Goal: Task Accomplishment & Management: Manage account settings

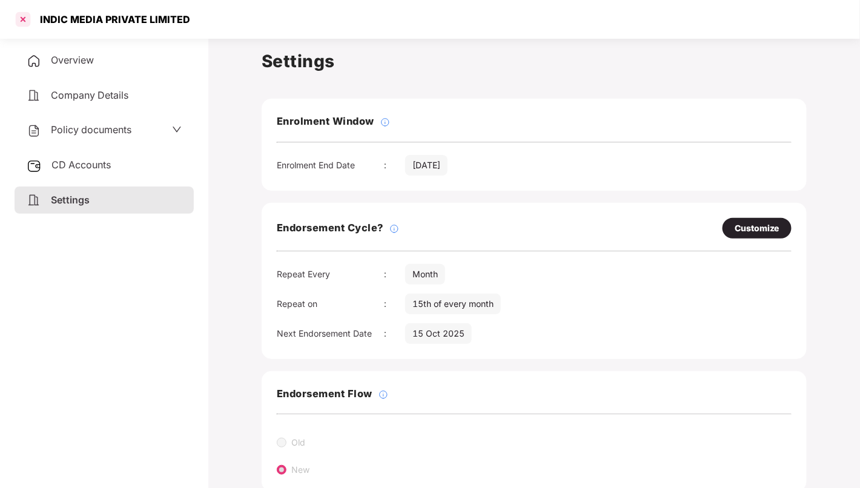
click at [21, 17] on div at bounding box center [22, 19] width 19 height 19
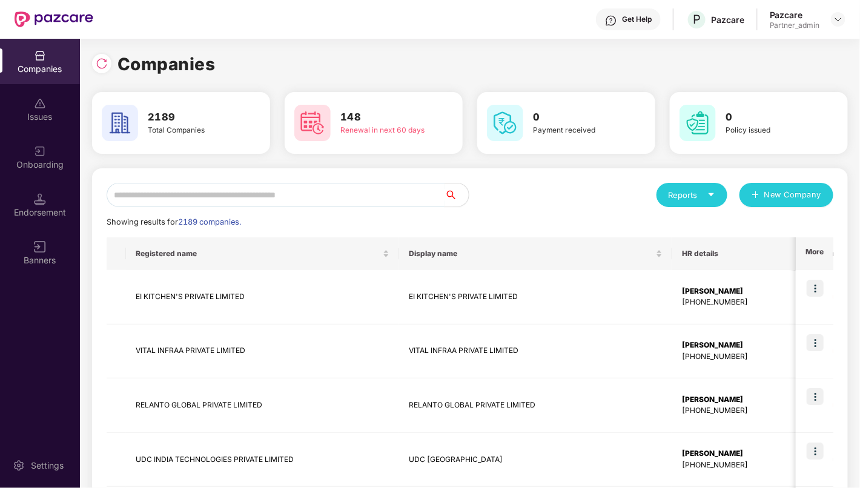
click at [402, 186] on input "text" at bounding box center [276, 195] width 338 height 24
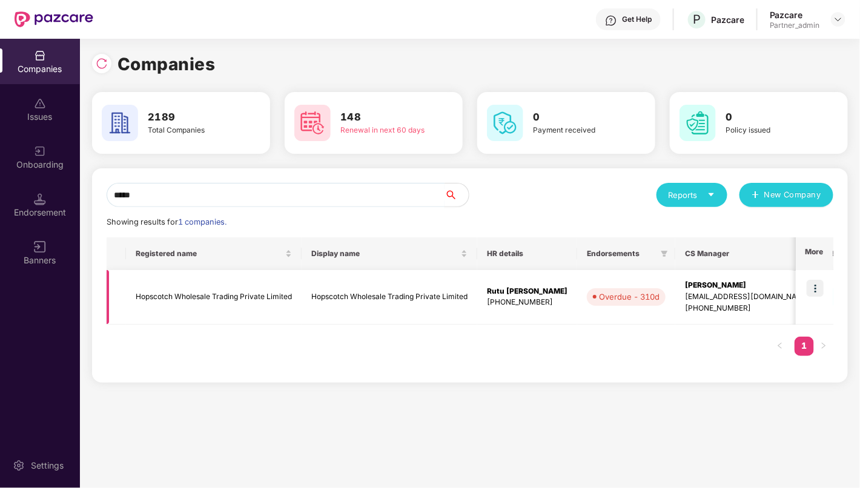
type input "*****"
click at [819, 287] on img at bounding box center [815, 288] width 17 height 17
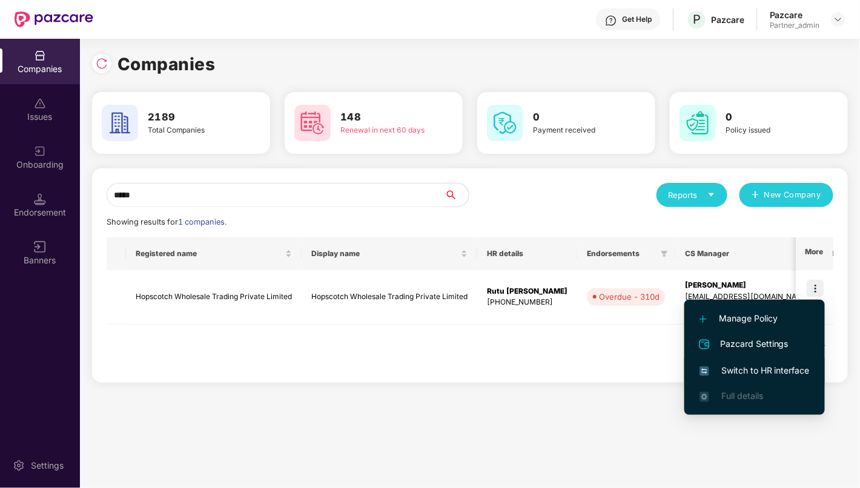
click at [776, 373] on span "Switch to HR interface" at bounding box center [754, 370] width 110 height 13
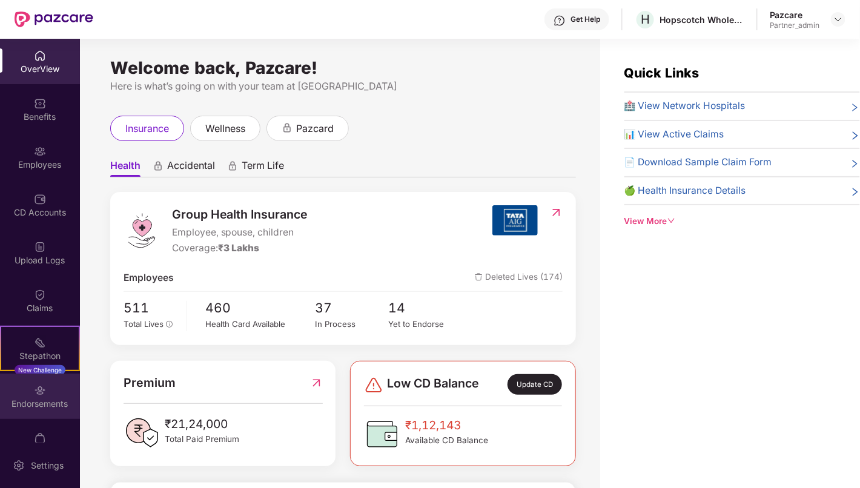
click at [43, 407] on div "Endorsements" at bounding box center [40, 404] width 80 height 12
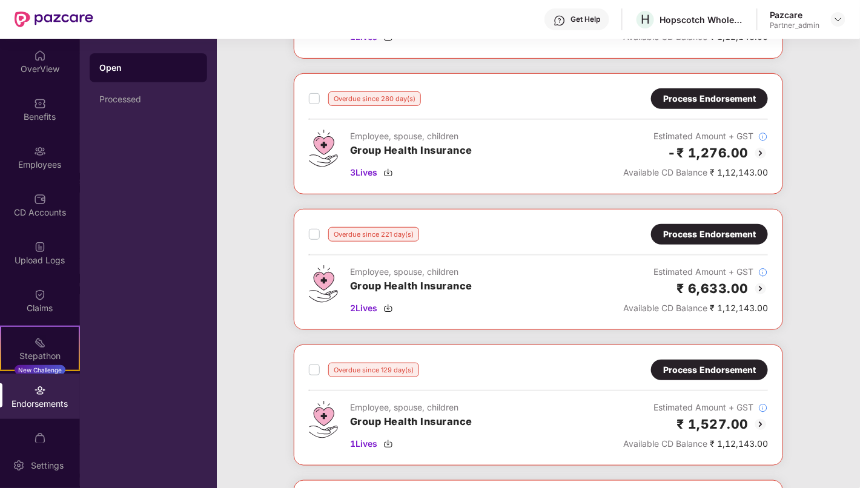
scroll to position [190, 0]
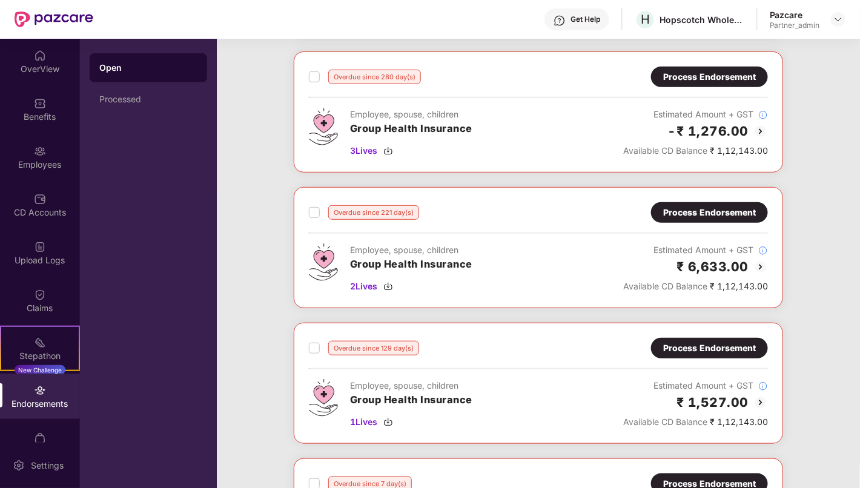
click at [704, 345] on div "Process Endorsement" at bounding box center [709, 348] width 93 height 13
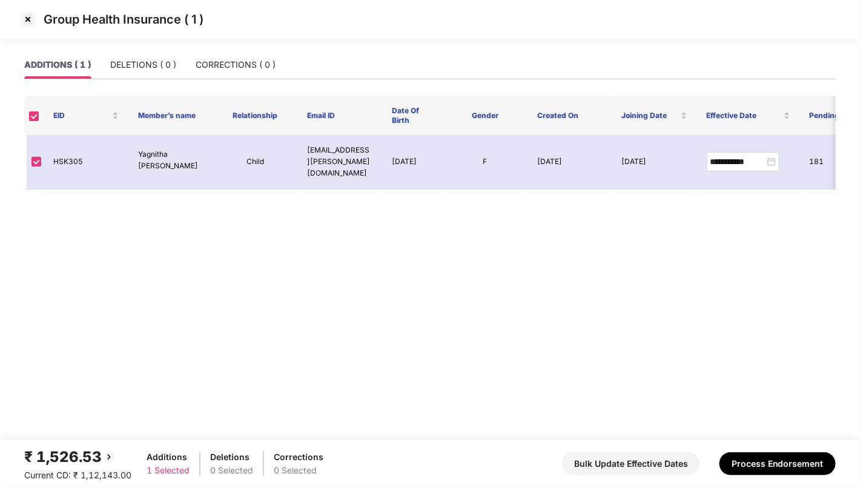
click at [26, 16] on img at bounding box center [27, 19] width 19 height 19
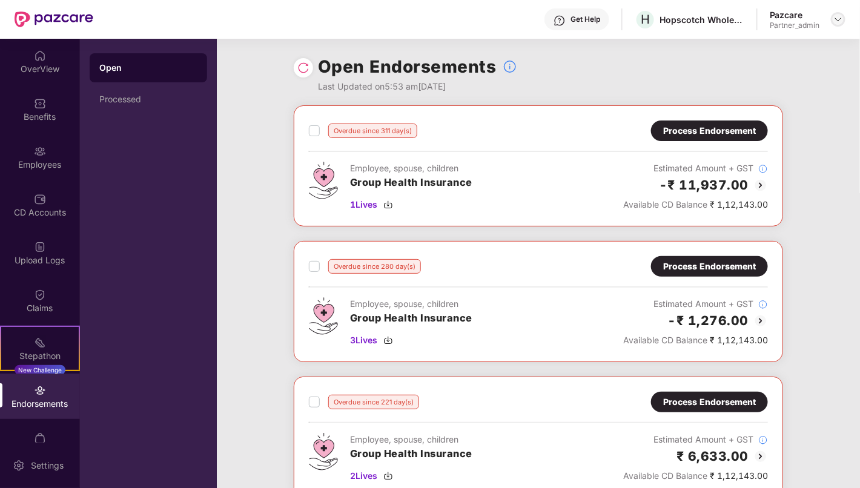
click at [839, 19] on img at bounding box center [838, 20] width 10 height 10
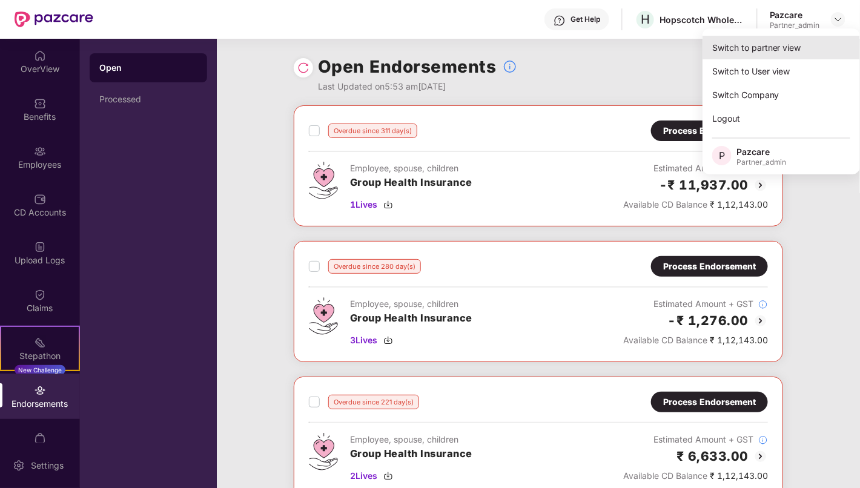
click at [803, 44] on div "Switch to partner view" at bounding box center [780, 48] width 157 height 24
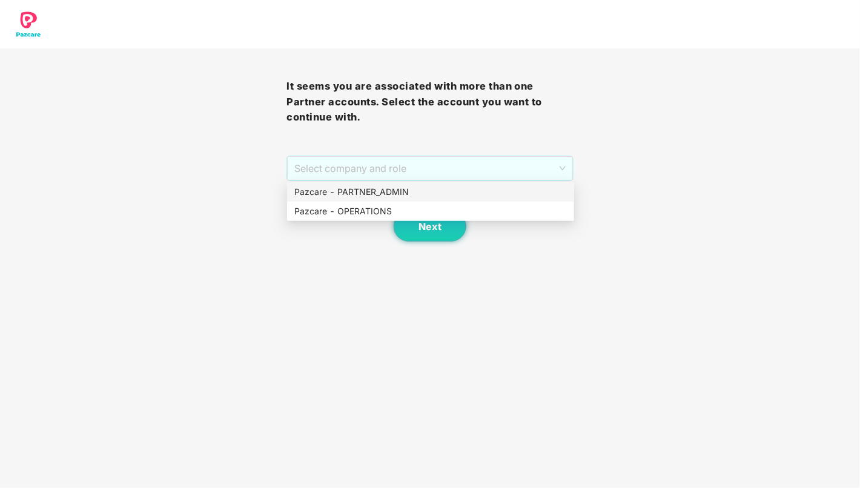
drag, startPoint x: 452, startPoint y: 168, endPoint x: 437, endPoint y: 194, distance: 31.0
click at [437, 194] on body "It seems you are associated with more than one Partner accounts. Select the acc…" at bounding box center [430, 244] width 860 height 488
click at [437, 194] on div "Pazcare - PARTNER_ADMIN" at bounding box center [430, 191] width 273 height 13
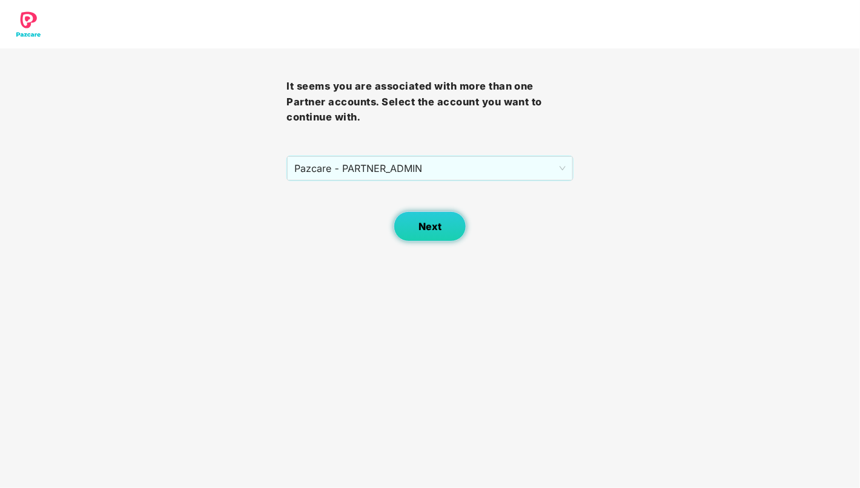
click at [415, 234] on button "Next" at bounding box center [430, 226] width 73 height 30
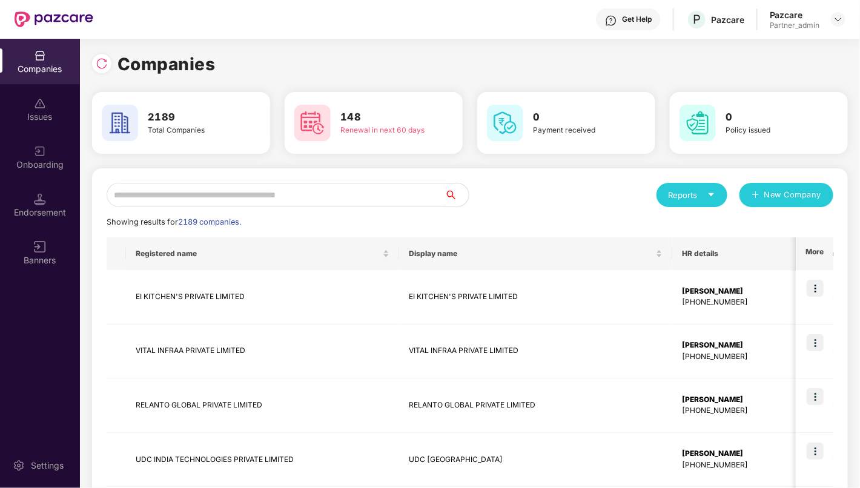
click at [304, 193] on input "text" at bounding box center [276, 195] width 338 height 24
paste input "**********"
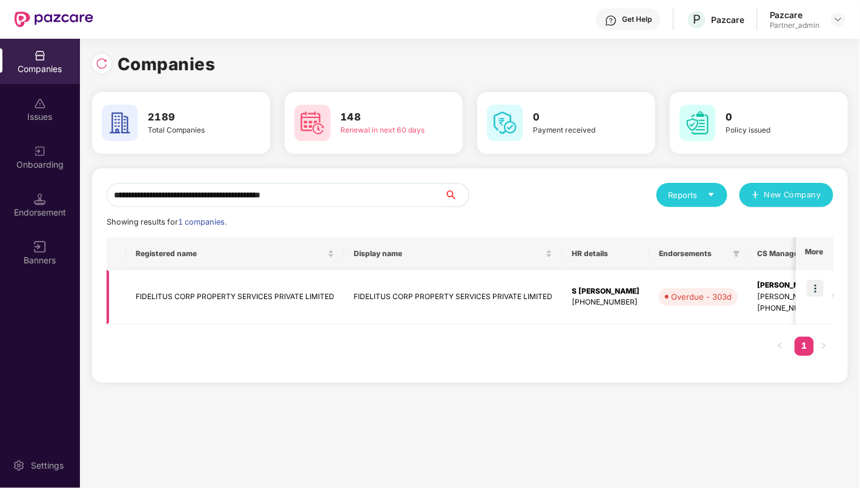
type input "**********"
click at [818, 288] on img at bounding box center [815, 288] width 17 height 17
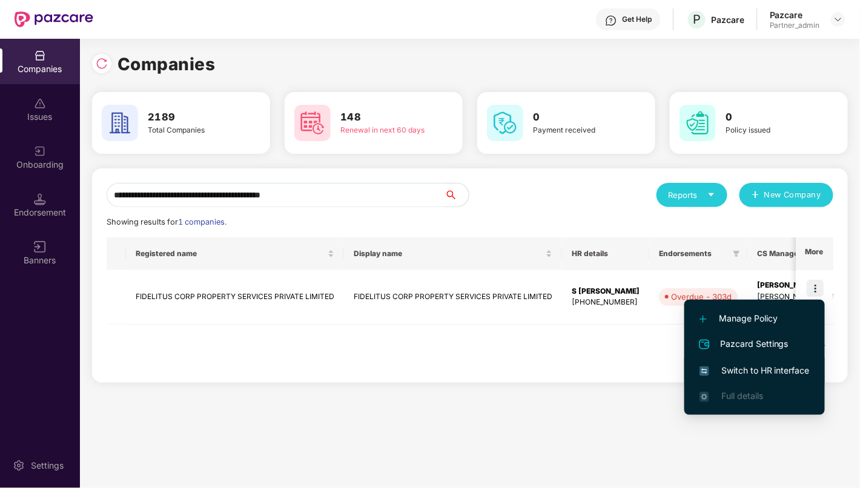
click at [784, 370] on span "Switch to HR interface" at bounding box center [754, 370] width 110 height 13
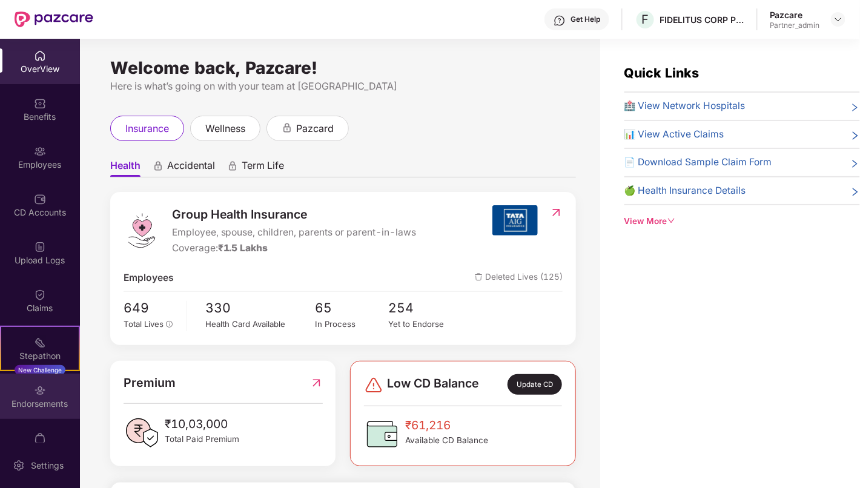
click at [54, 388] on div "Endorsements" at bounding box center [40, 396] width 80 height 45
